Goal: Transaction & Acquisition: Purchase product/service

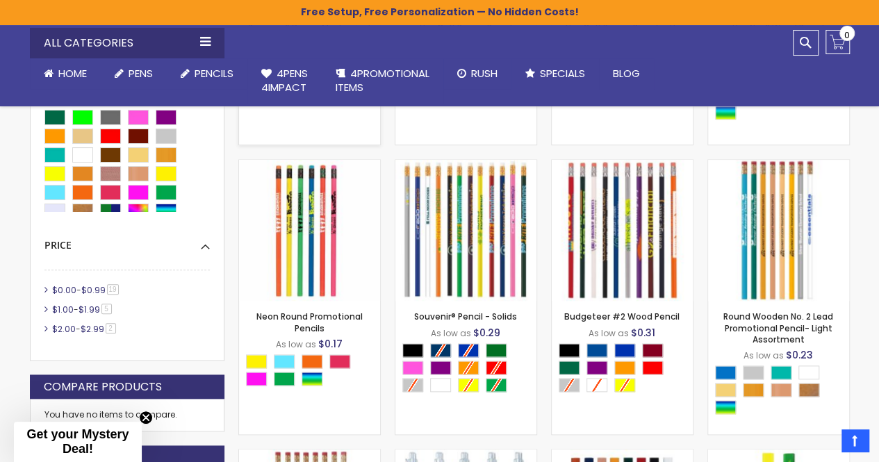
scroll to position [834, 0]
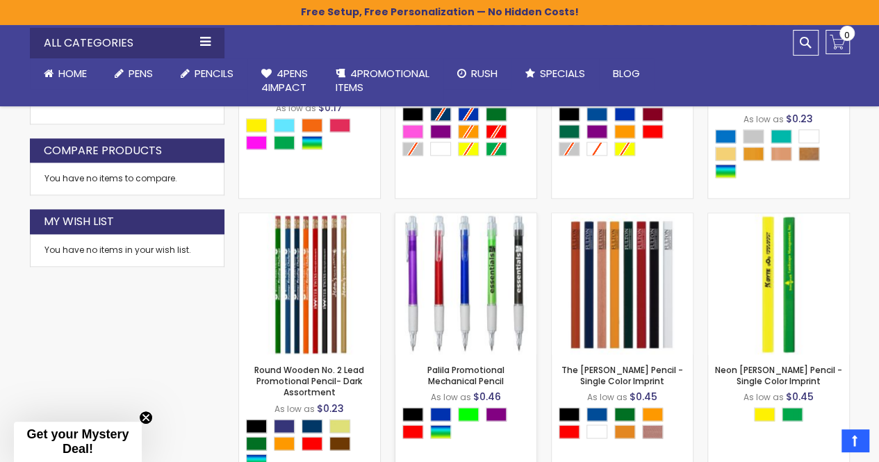
click at [500, 297] on img at bounding box center [465, 283] width 141 height 141
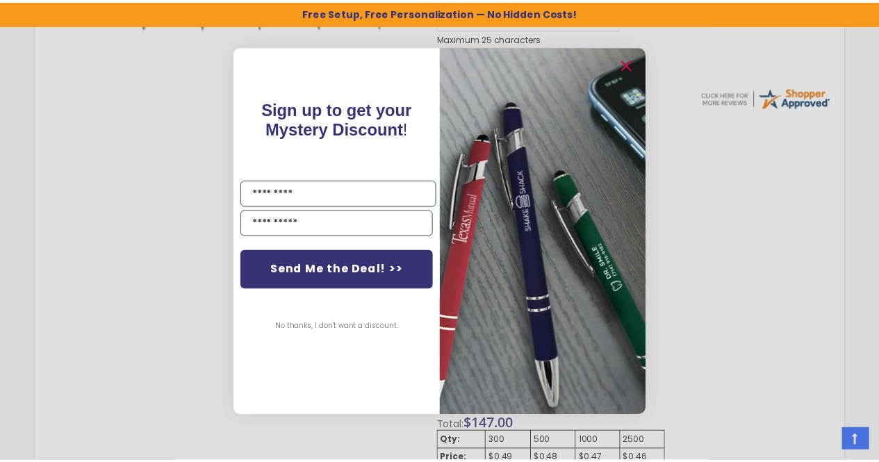
scroll to position [581, 0]
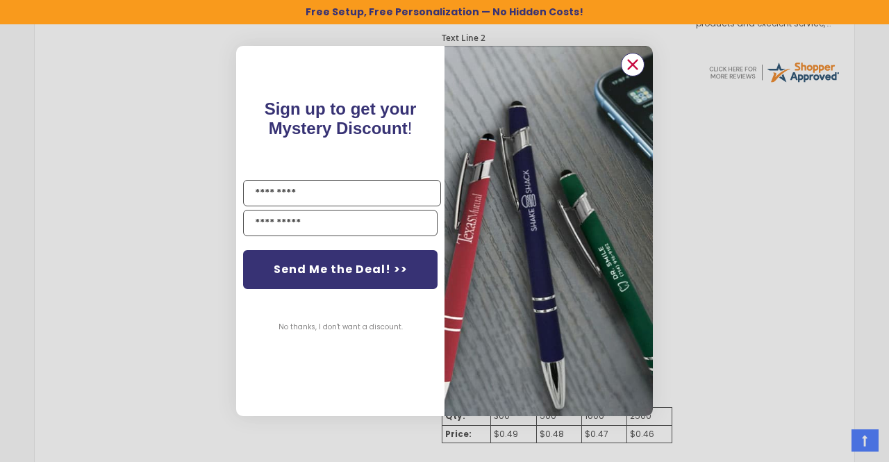
click at [630, 69] on circle "Close dialog" at bounding box center [632, 64] width 21 height 21
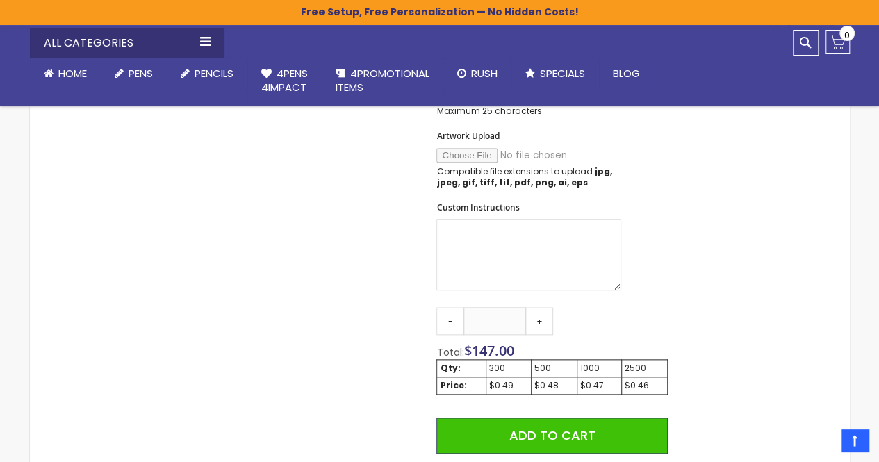
scroll to position [650, 0]
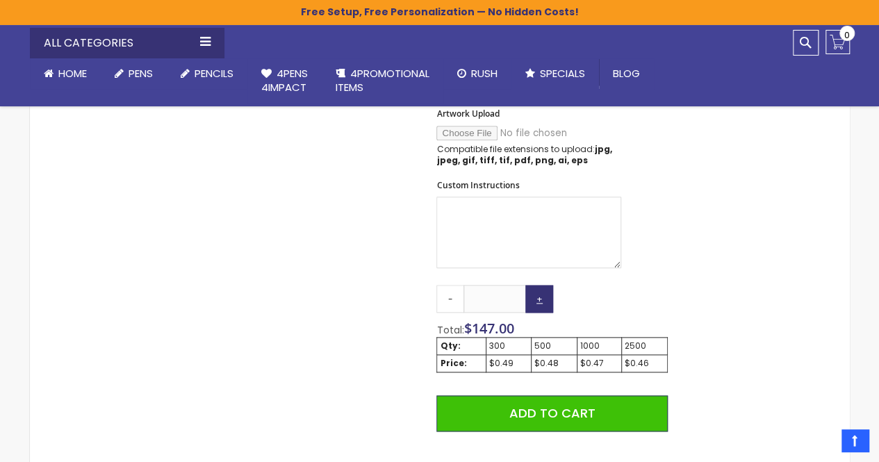
click at [546, 299] on link "+" at bounding box center [539, 299] width 28 height 28
click at [546, 298] on link "+" at bounding box center [539, 299] width 28 height 28
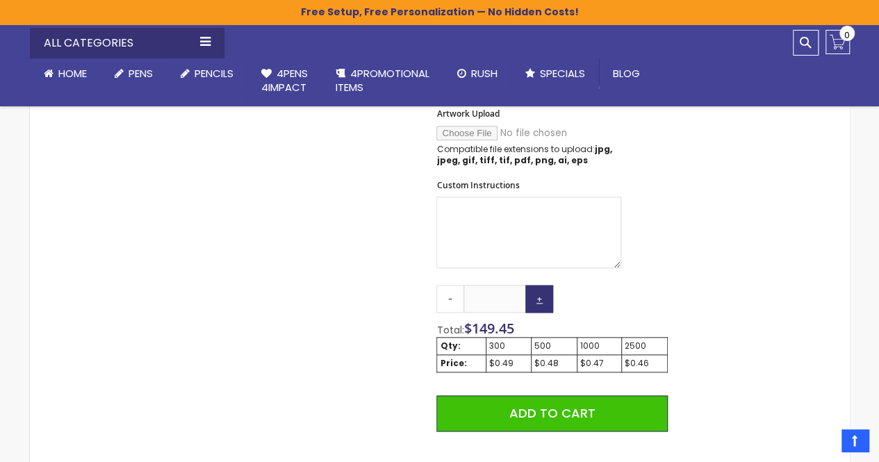
click at [546, 298] on link "+" at bounding box center [539, 299] width 28 height 28
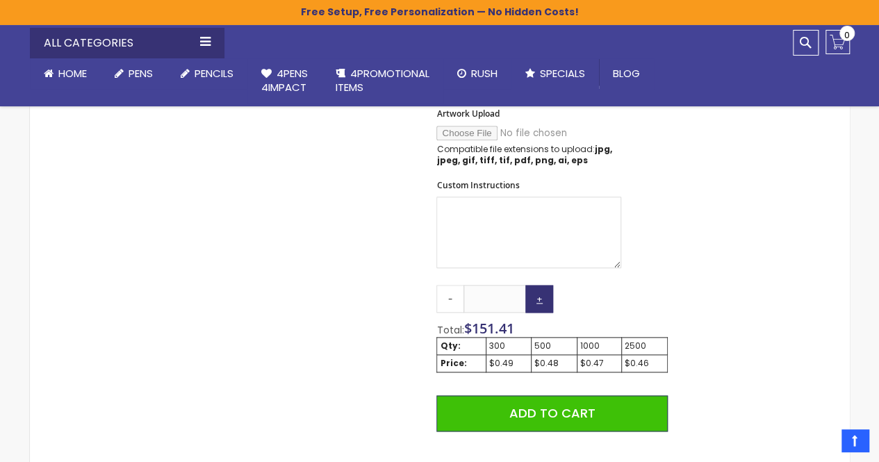
click at [546, 298] on link "+" at bounding box center [539, 299] width 28 height 28
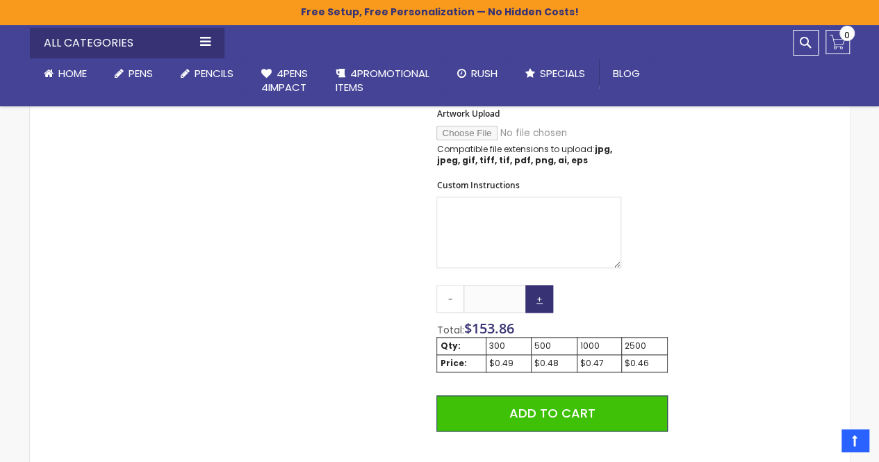
type input "***"
drag, startPoint x: 546, startPoint y: 297, endPoint x: 511, endPoint y: 269, distance: 44.9
click at [515, 272] on form "**********" at bounding box center [551, 154] width 231 height 875
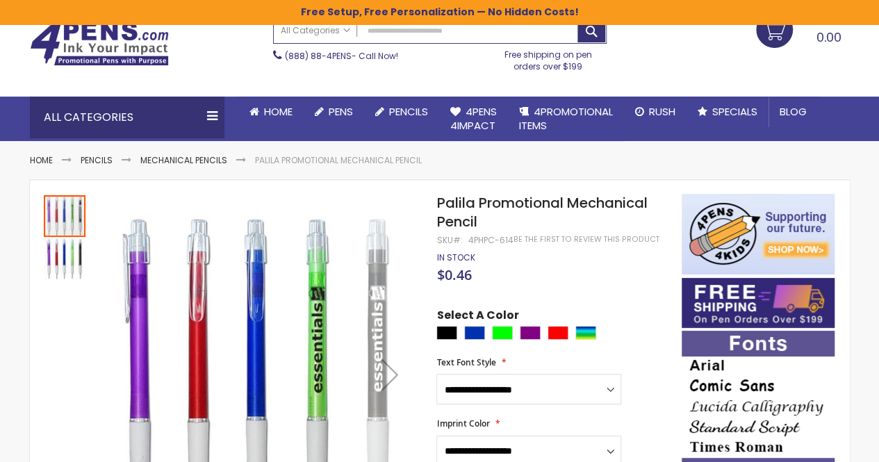
scroll to position [139, 0]
